Goal: Obtain resource: Obtain resource

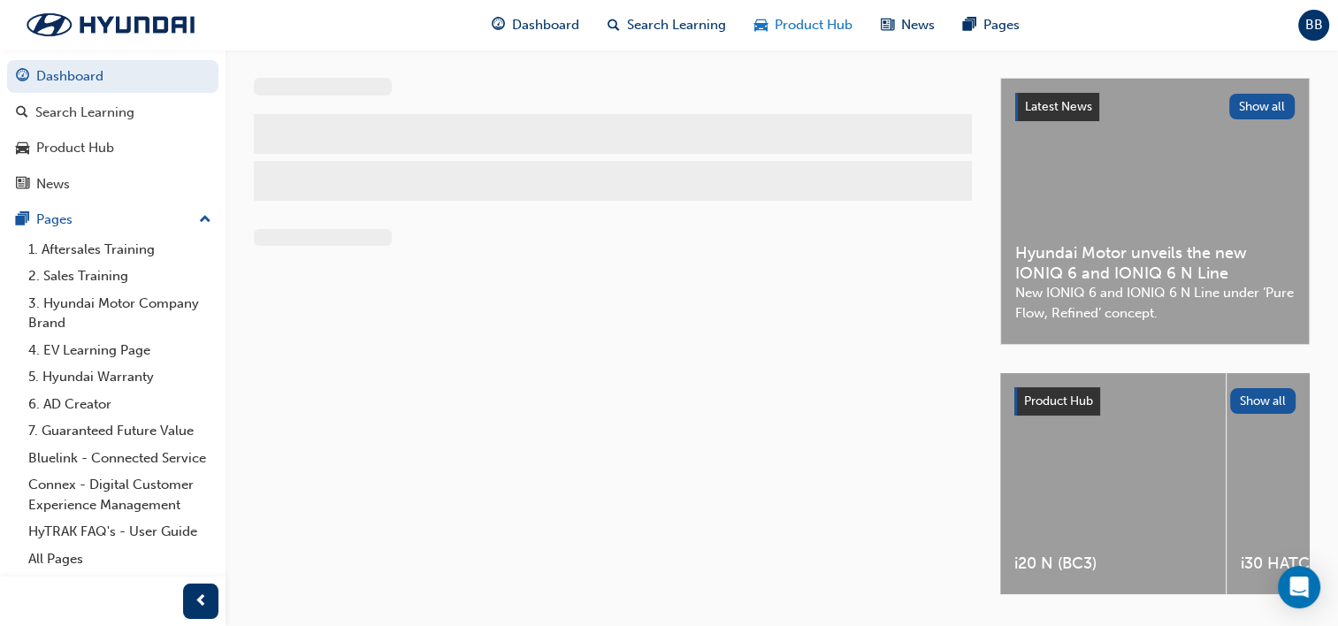
click at [803, 29] on span "Product Hub" at bounding box center [813, 25] width 78 height 20
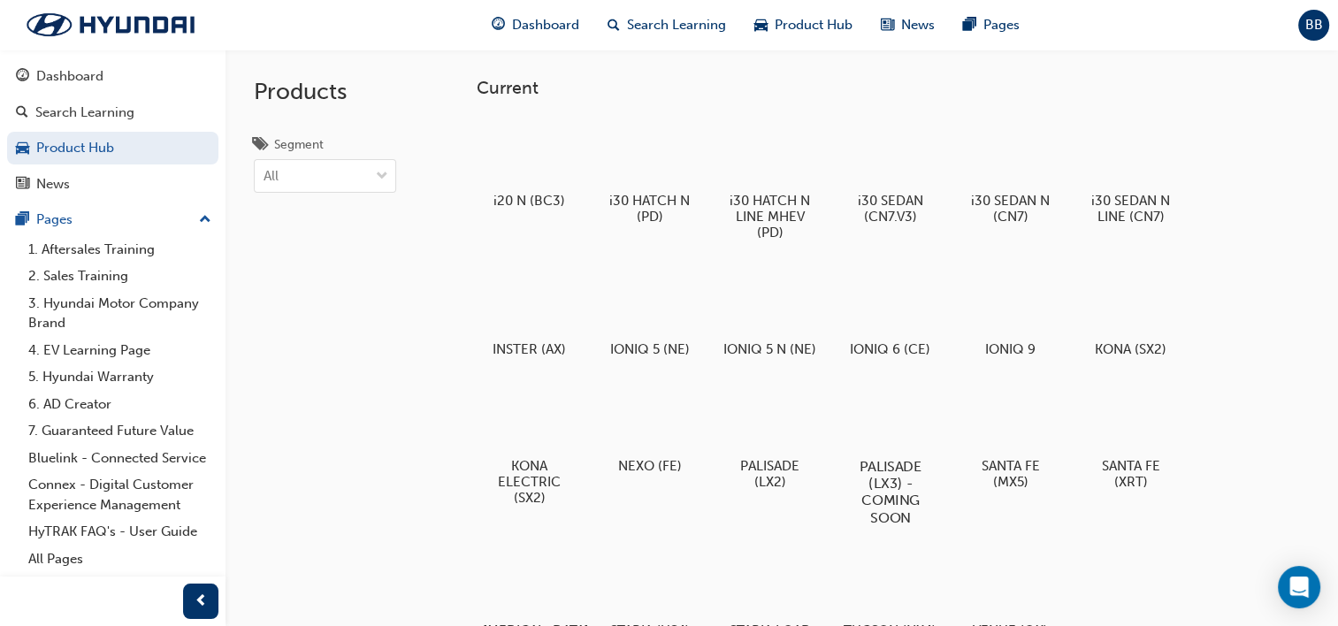
scroll to position [51, 0]
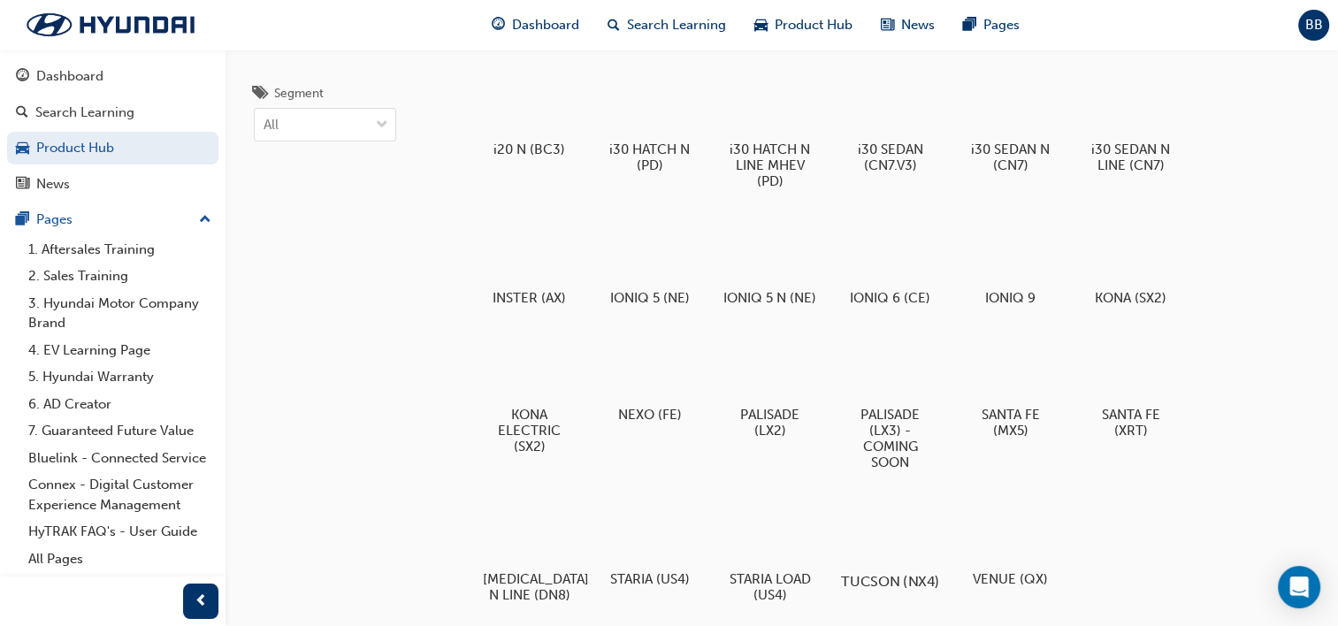
click at [884, 557] on div at bounding box center [890, 530] width 98 height 70
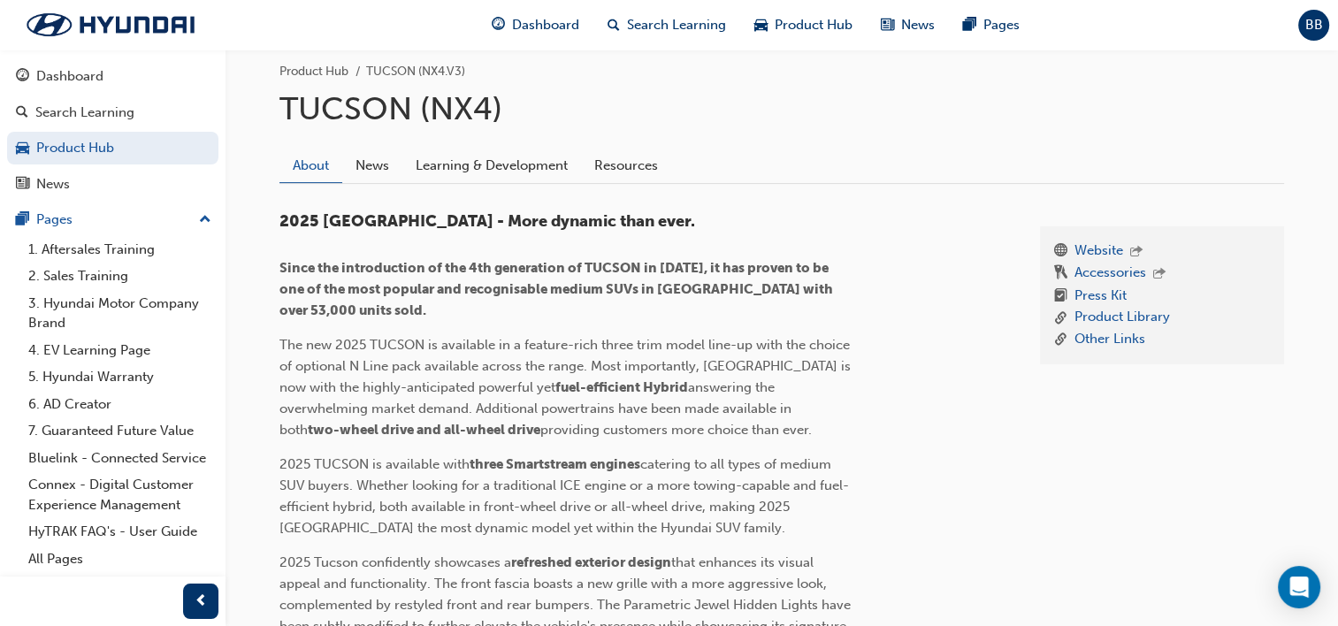
scroll to position [385, 0]
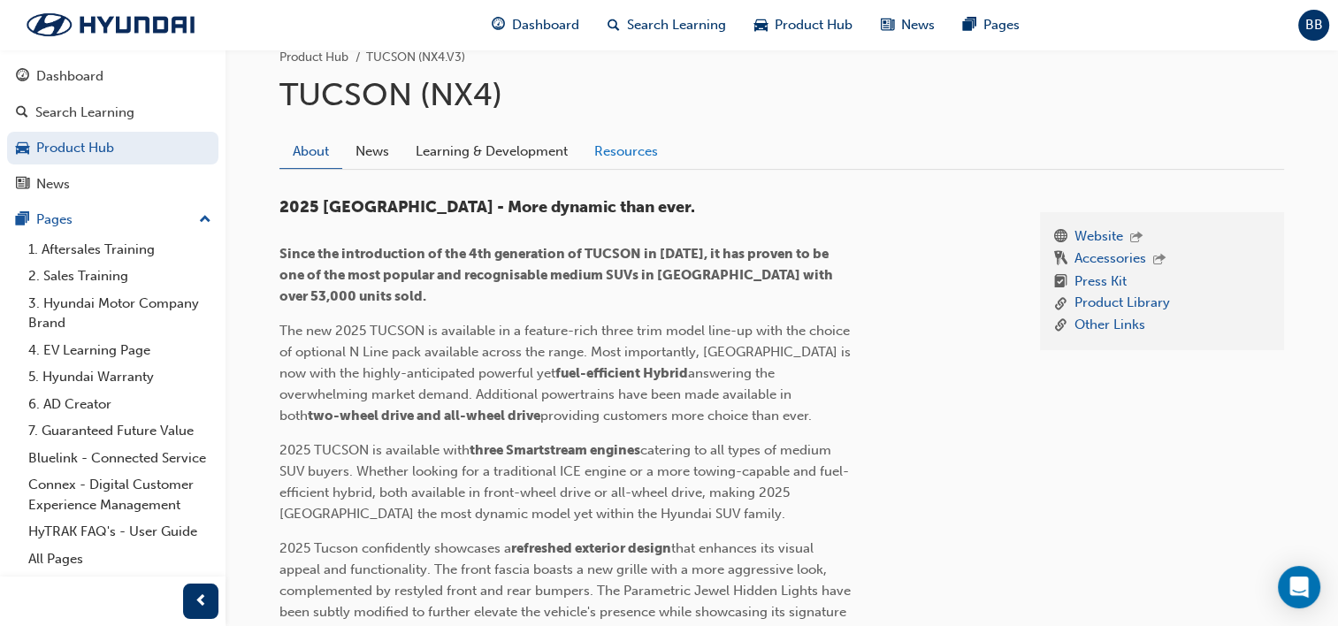
click at [607, 153] on link "Resources" at bounding box center [626, 151] width 90 height 34
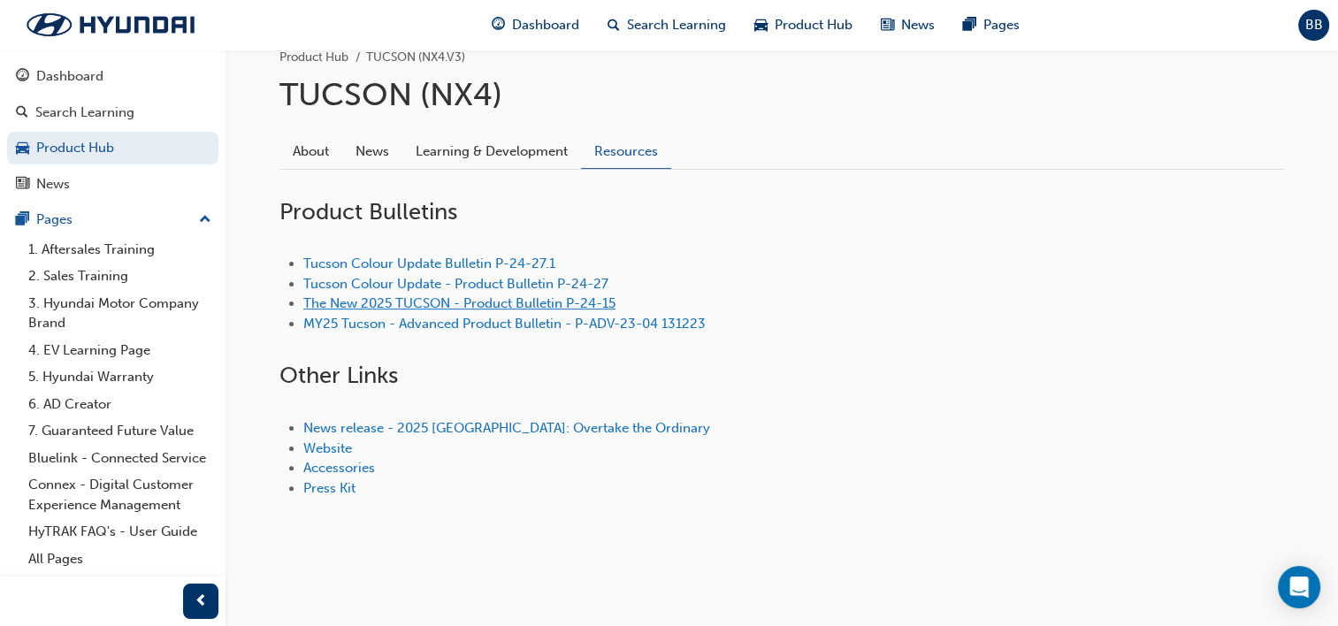
click at [391, 295] on link "The New 2025 TUCSON - Product Bulletin P-24-15" at bounding box center [459, 303] width 312 height 16
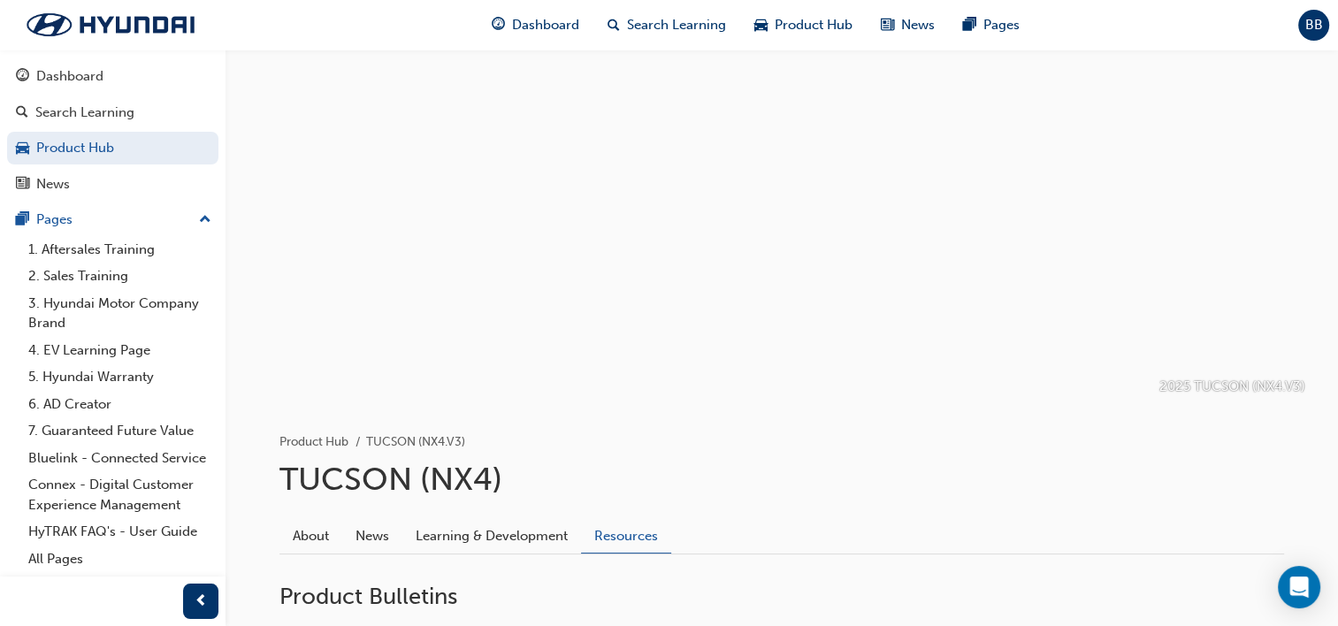
scroll to position [385, 0]
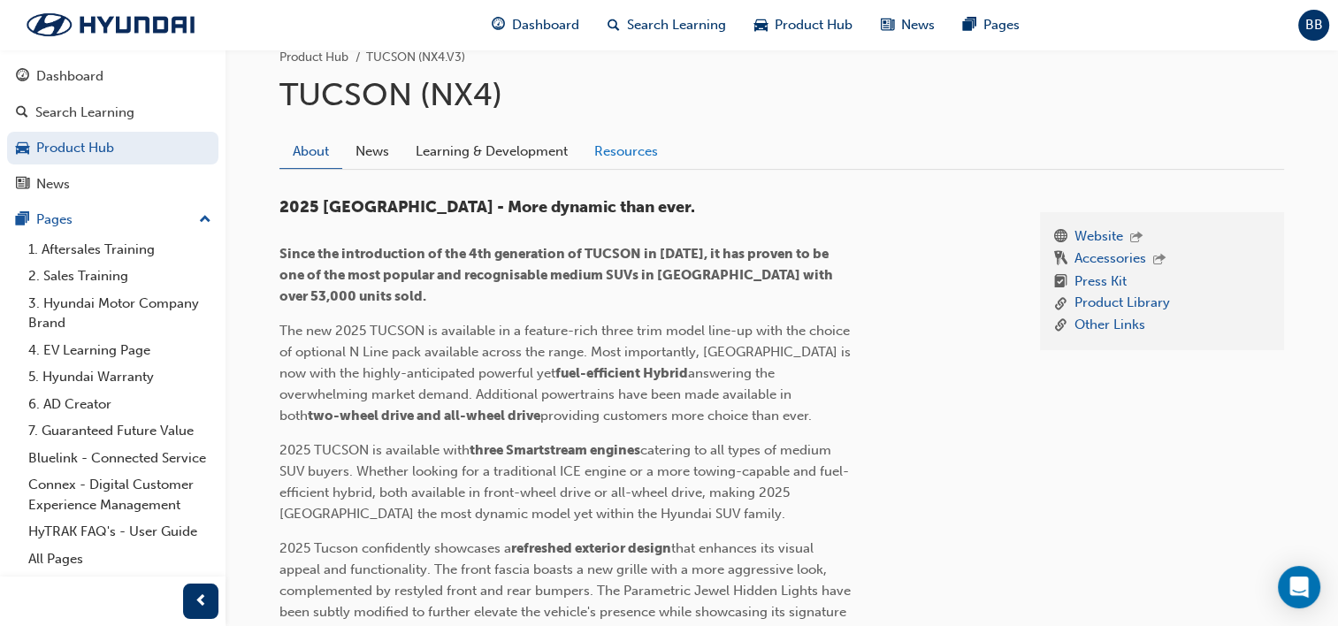
click at [625, 145] on link "Resources" at bounding box center [626, 151] width 90 height 34
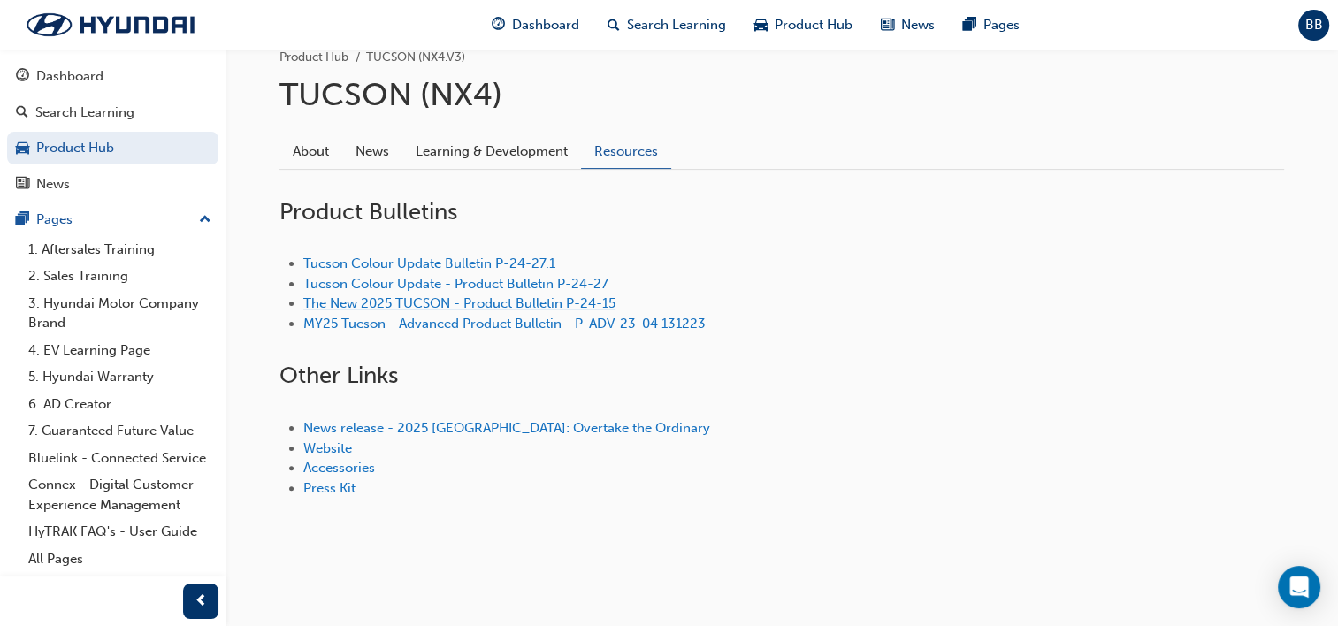
click at [461, 304] on link "The New 2025 TUCSON - Product Bulletin P-24-15" at bounding box center [459, 303] width 312 height 16
